Goal: Transaction & Acquisition: Complete application form

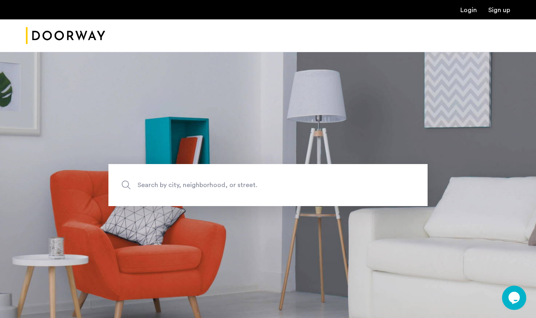
click at [473, 11] on link "Login" at bounding box center [469, 10] width 17 height 6
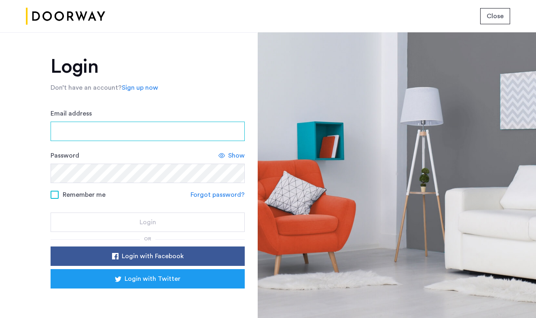
type input "**********"
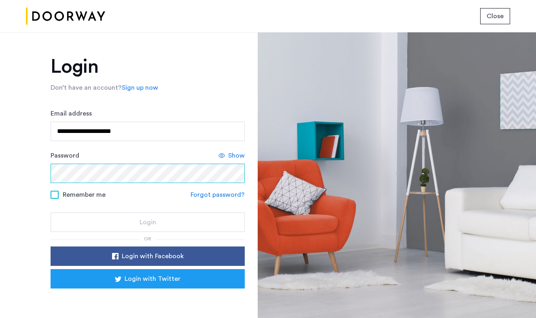
click at [146, 223] on button "Login" at bounding box center [148, 222] width 194 height 19
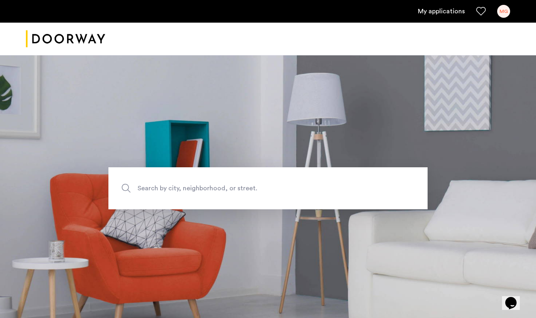
click at [505, 13] on div "MG" at bounding box center [503, 11] width 13 height 13
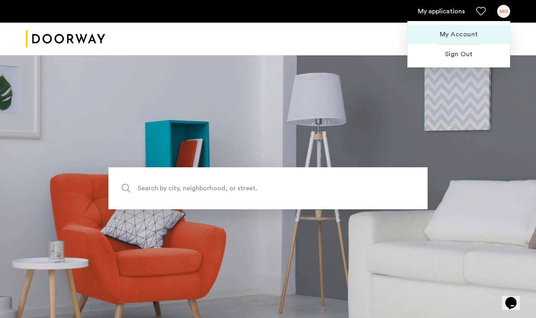
click at [457, 40] on button "My Account" at bounding box center [459, 34] width 102 height 19
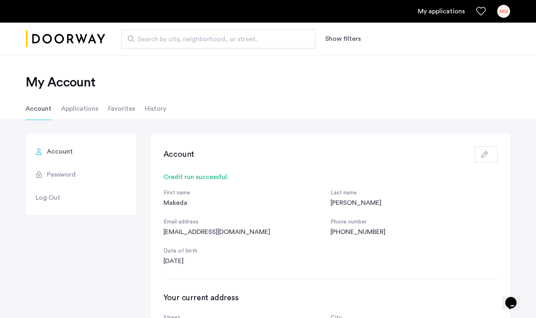
click at [85, 110] on li "Applications" at bounding box center [79, 109] width 37 height 23
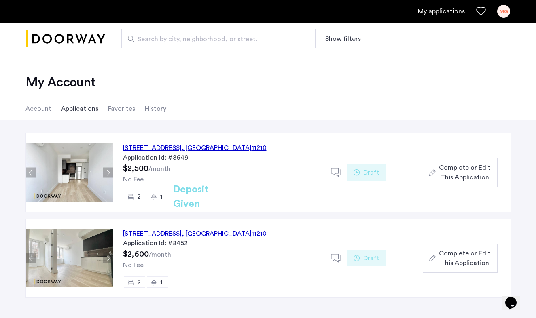
click at [447, 172] on span "Complete or Edit This Application" at bounding box center [465, 172] width 52 height 19
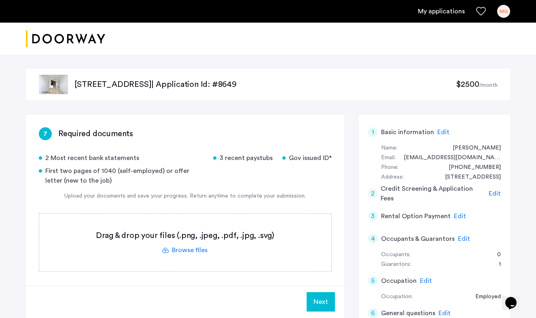
click at [181, 252] on label at bounding box center [185, 242] width 292 height 57
click at [0, 0] on input "file" at bounding box center [0, 0] width 0 height 0
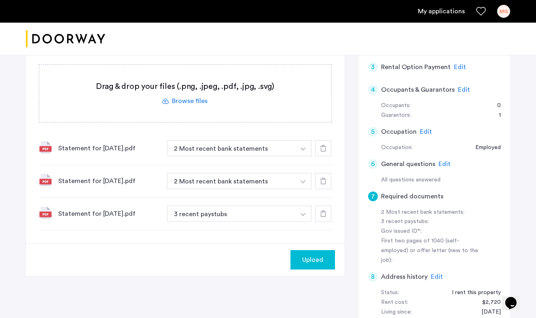
scroll to position [163, 0]
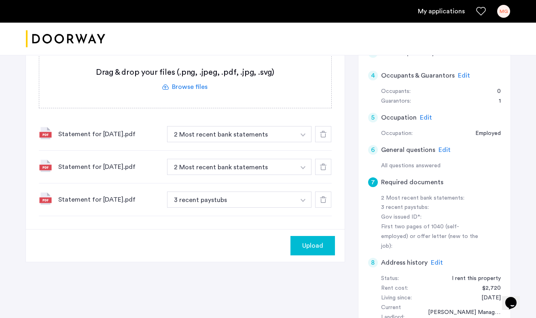
click at [303, 135] on img "button" at bounding box center [303, 135] width 5 height 3
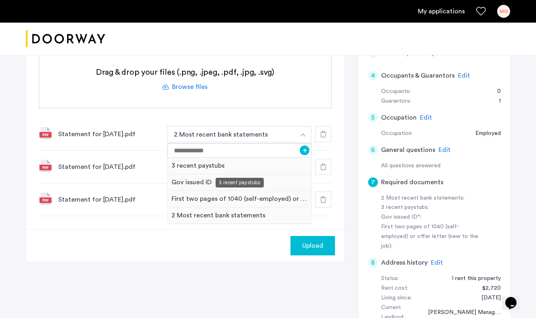
click at [259, 166] on div "3 recent paystubs" at bounding box center [240, 166] width 144 height 17
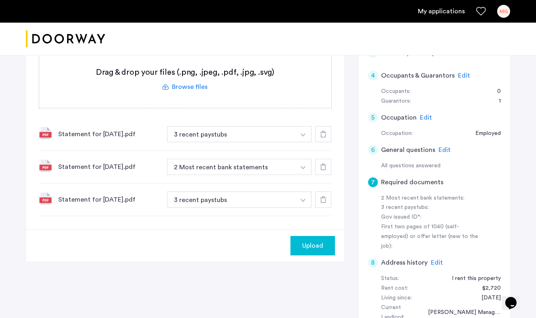
click at [301, 167] on img "button" at bounding box center [303, 167] width 5 height 3
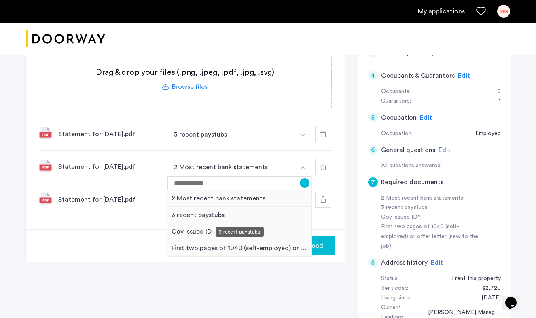
click at [278, 213] on div "3 recent paystubs" at bounding box center [240, 215] width 144 height 17
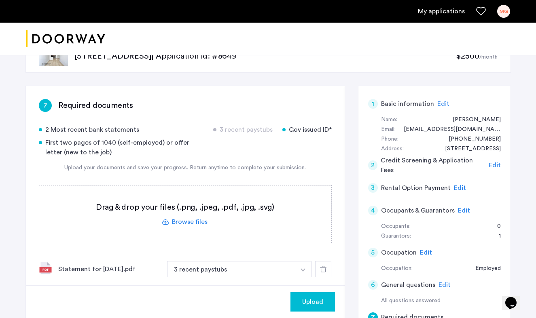
scroll to position [26, 0]
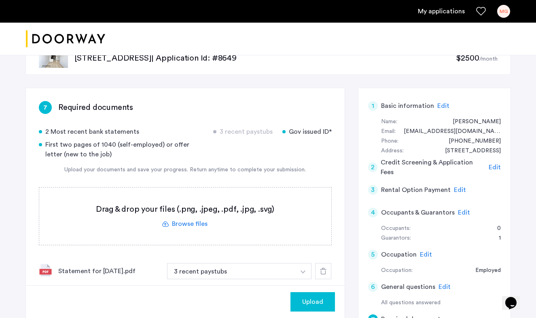
click at [202, 225] on label at bounding box center [185, 216] width 292 height 57
click at [0, 0] on input "file" at bounding box center [0, 0] width 0 height 0
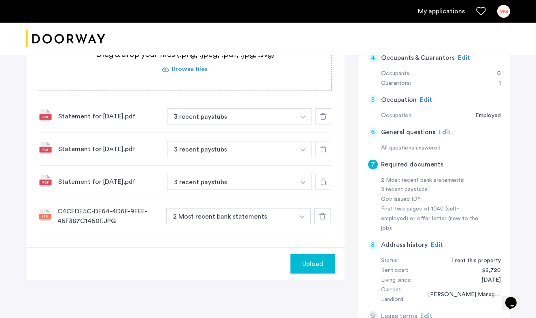
scroll to position [199, 0]
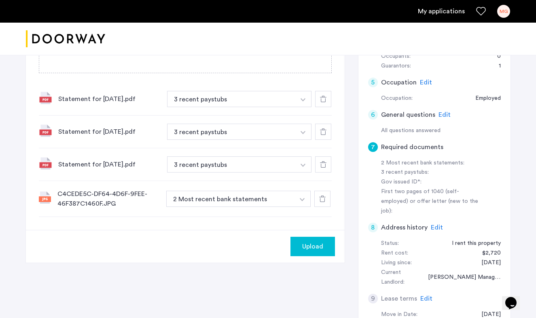
click at [301, 201] on img "button" at bounding box center [302, 199] width 5 height 3
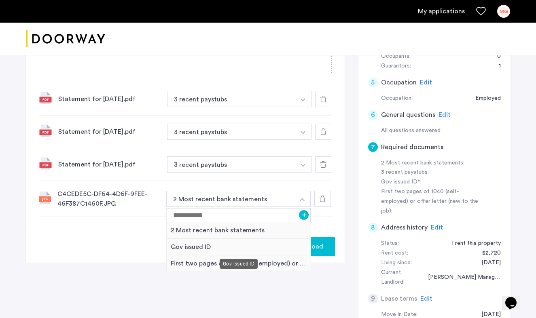
click at [276, 248] on div "Gov issued ID" at bounding box center [239, 247] width 144 height 17
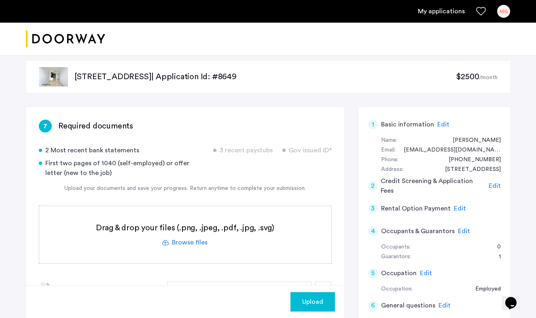
scroll to position [5, 0]
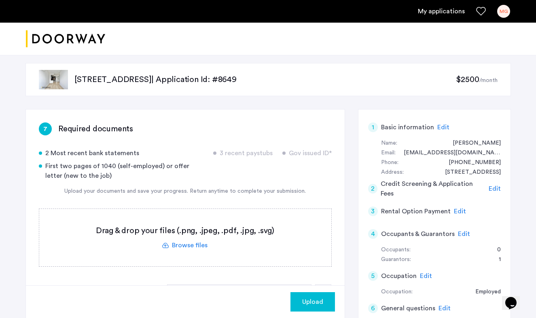
click at [200, 244] on label at bounding box center [185, 237] width 292 height 57
click at [0, 0] on input "file" at bounding box center [0, 0] width 0 height 0
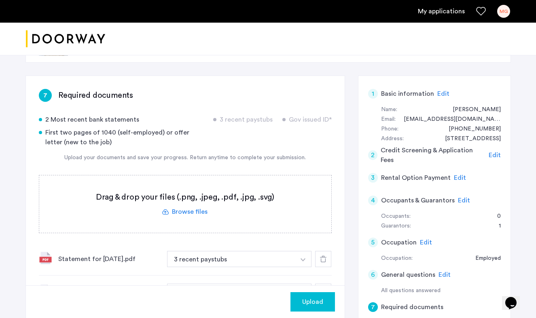
scroll to position [38, 0]
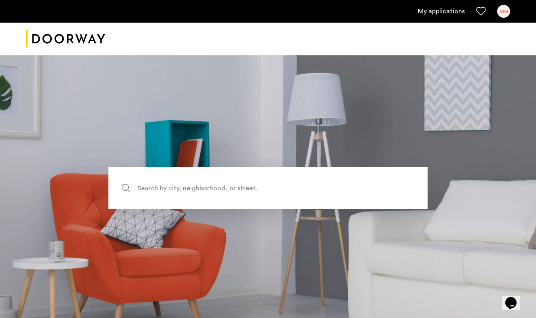
click at [225, 193] on span "Search by city, neighborhood, or street." at bounding box center [249, 188] width 223 height 11
click at [225, 193] on input "Search by city, neighborhood, or street." at bounding box center [267, 189] width 319 height 42
type input "**********"
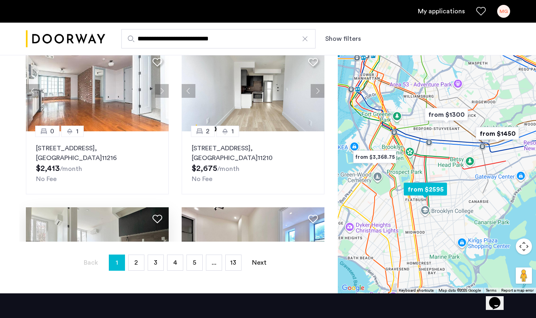
scroll to position [188, 0]
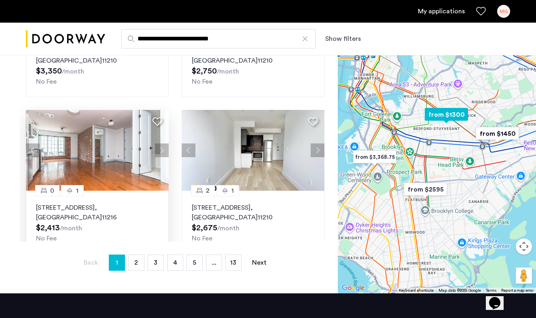
click at [149, 182] on img at bounding box center [97, 150] width 143 height 81
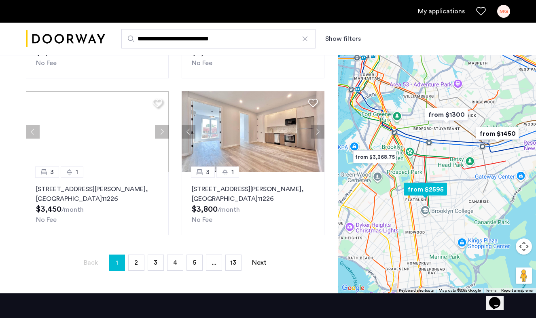
scroll to position [678, 0]
click at [142, 264] on link "page 2" at bounding box center [136, 262] width 15 height 15
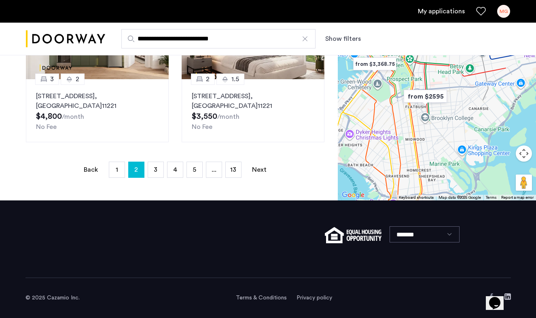
scroll to position [229, 0]
click at [158, 171] on link "page 3" at bounding box center [155, 169] width 15 height 15
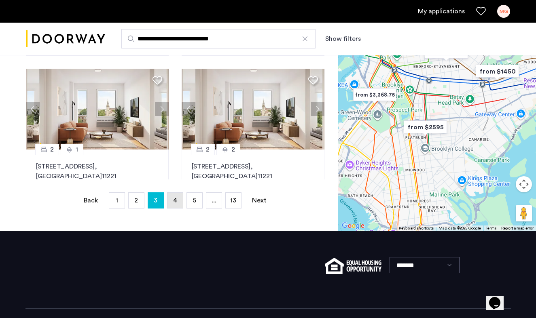
click at [176, 201] on span "4" at bounding box center [175, 200] width 4 height 6
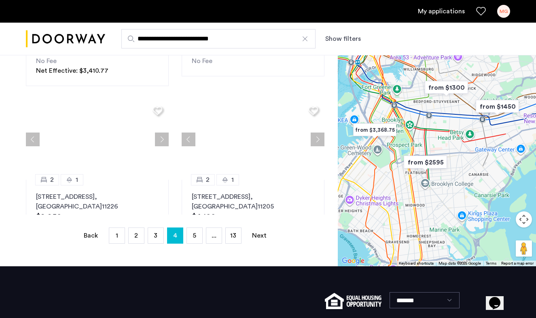
scroll to position [679, 0]
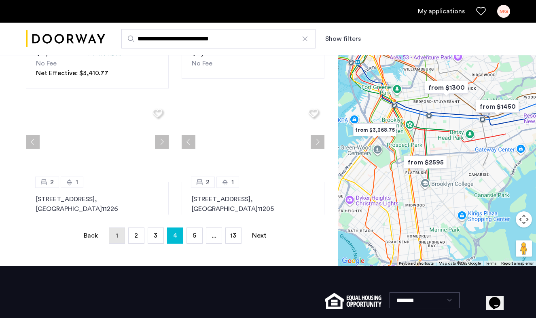
click at [122, 237] on link "page 1" at bounding box center [116, 235] width 15 height 15
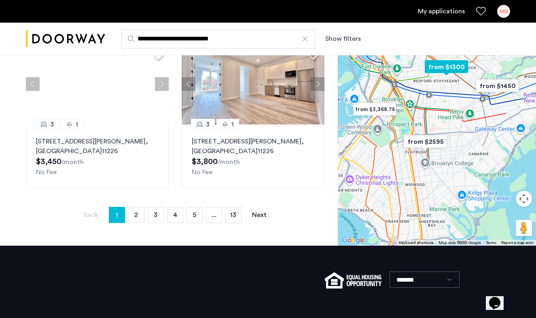
scroll to position [176, 0]
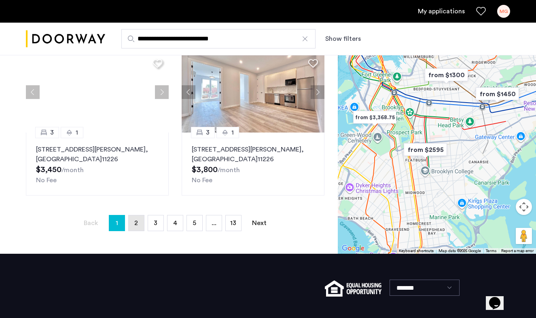
click at [138, 228] on link "page 2" at bounding box center [136, 223] width 15 height 15
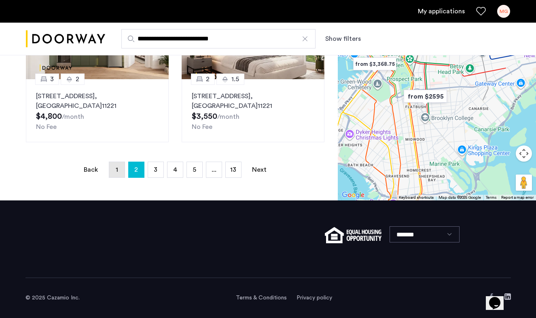
click at [121, 174] on link "page 1" at bounding box center [116, 169] width 15 height 15
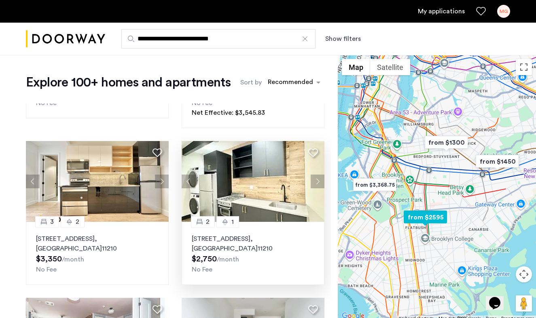
click at [202, 191] on img at bounding box center [253, 181] width 143 height 81
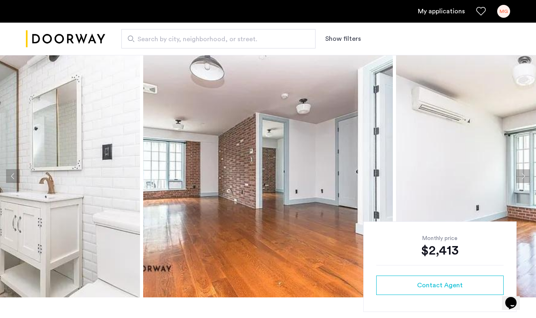
click at [523, 173] on button "Next apartment" at bounding box center [523, 177] width 14 height 14
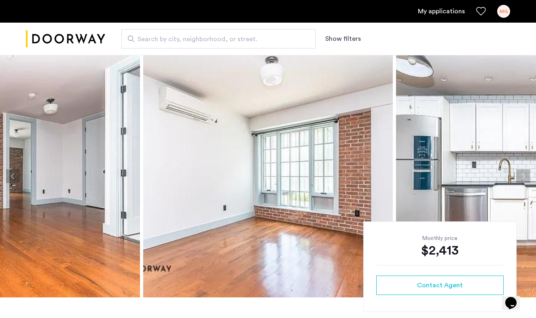
click at [523, 173] on button "Next apartment" at bounding box center [523, 177] width 14 height 14
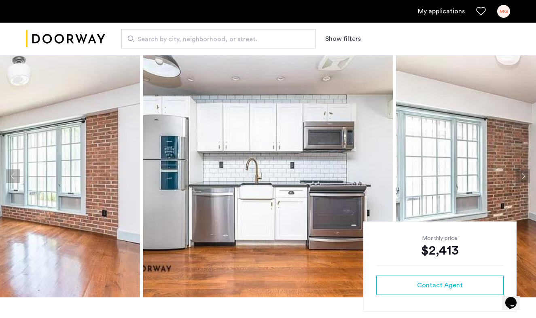
click at [523, 173] on button "Next apartment" at bounding box center [523, 177] width 14 height 14
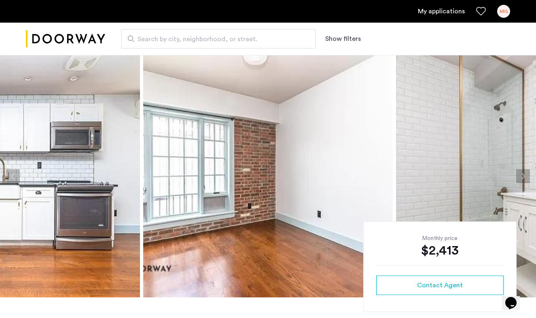
click at [523, 173] on button "Next apartment" at bounding box center [523, 177] width 14 height 14
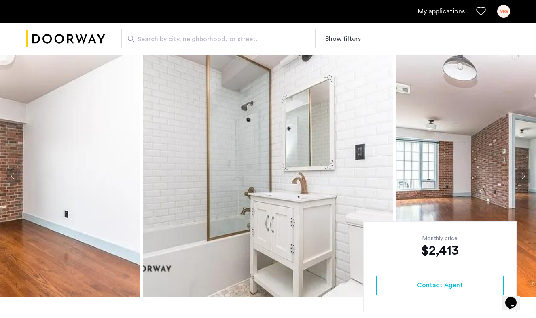
click at [523, 173] on button "Next apartment" at bounding box center [523, 177] width 14 height 14
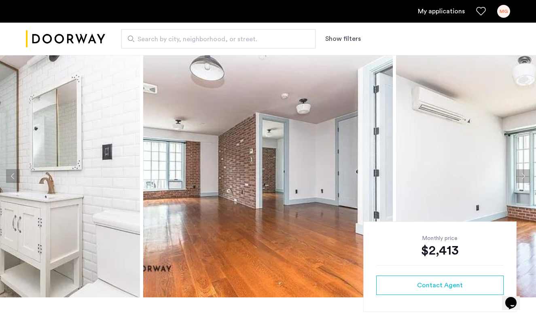
click at [523, 173] on button "Next apartment" at bounding box center [523, 177] width 14 height 14
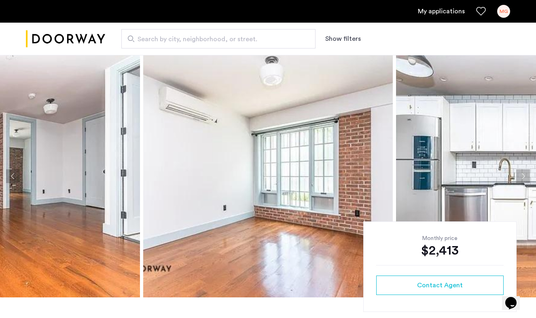
click at [523, 173] on button "Next apartment" at bounding box center [523, 177] width 14 height 14
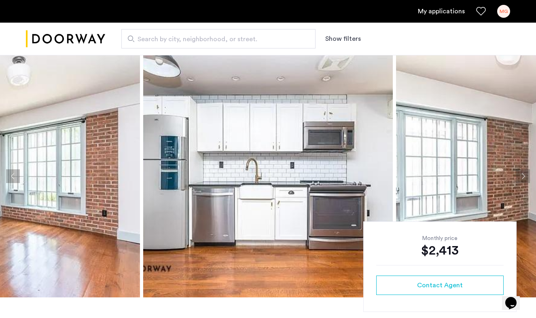
click at [523, 173] on button "Next apartment" at bounding box center [523, 177] width 14 height 14
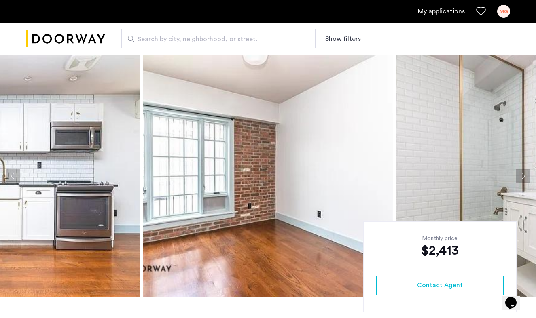
click at [523, 173] on button "Next apartment" at bounding box center [523, 177] width 14 height 14
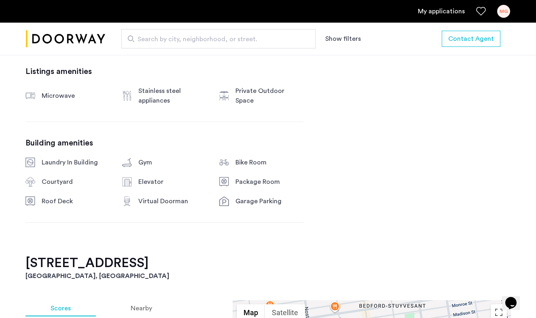
scroll to position [280, 0]
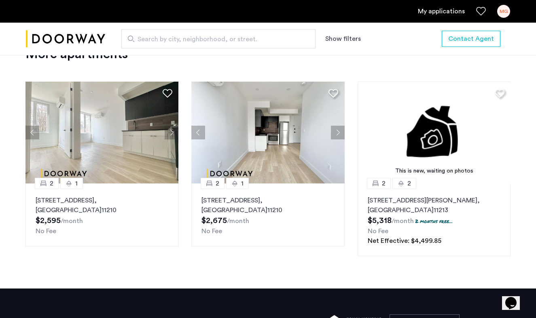
scroll to position [1062, 0]
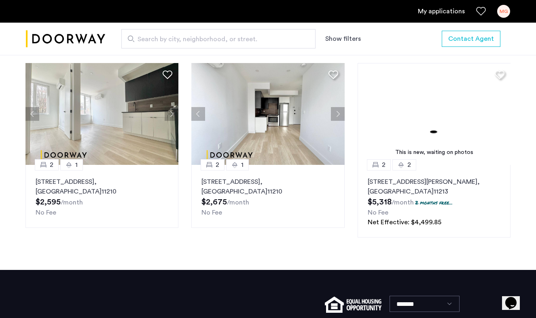
click at [167, 128] on img at bounding box center [101, 114] width 153 height 102
